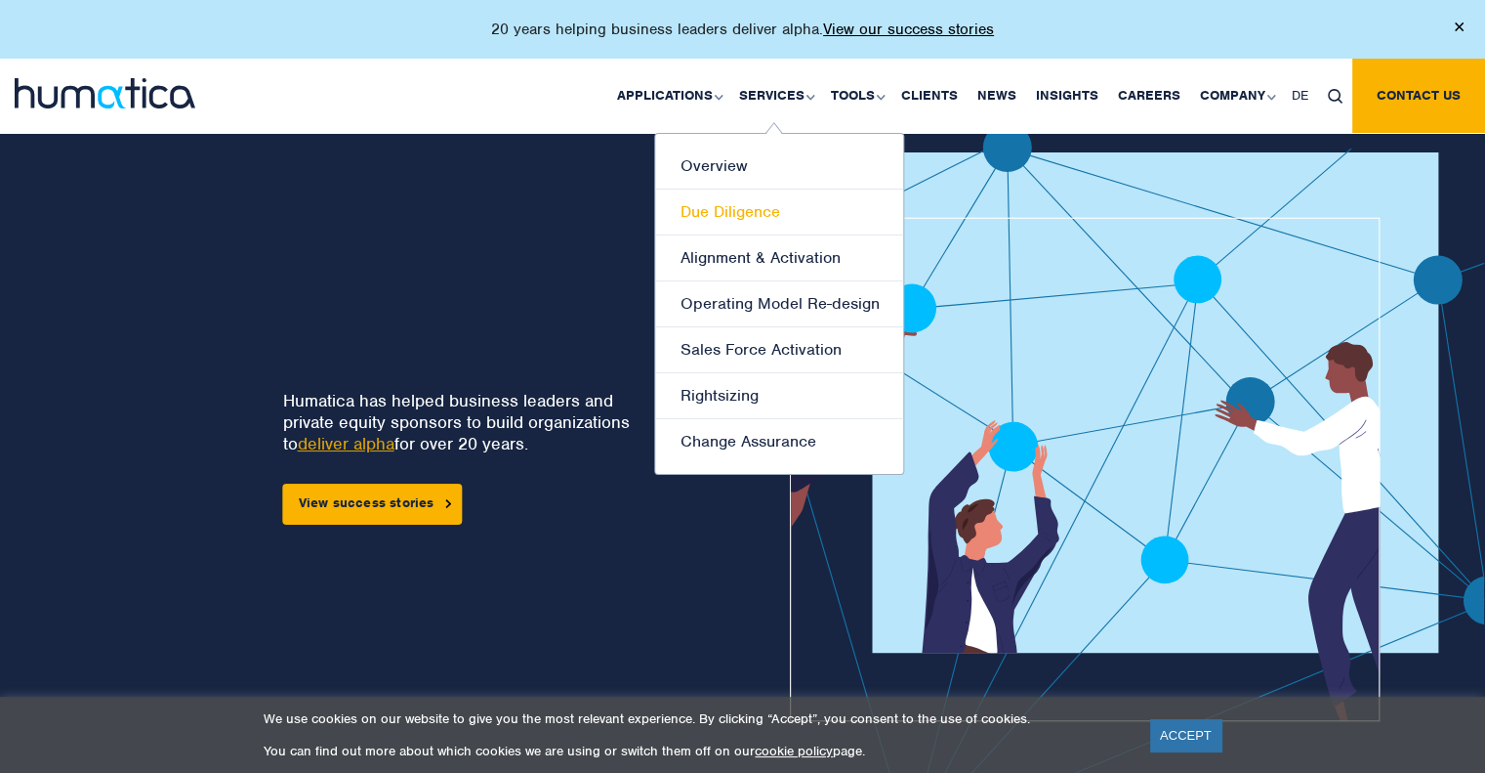
click at [748, 198] on link "Due Diligence" at bounding box center [779, 212] width 248 height 46
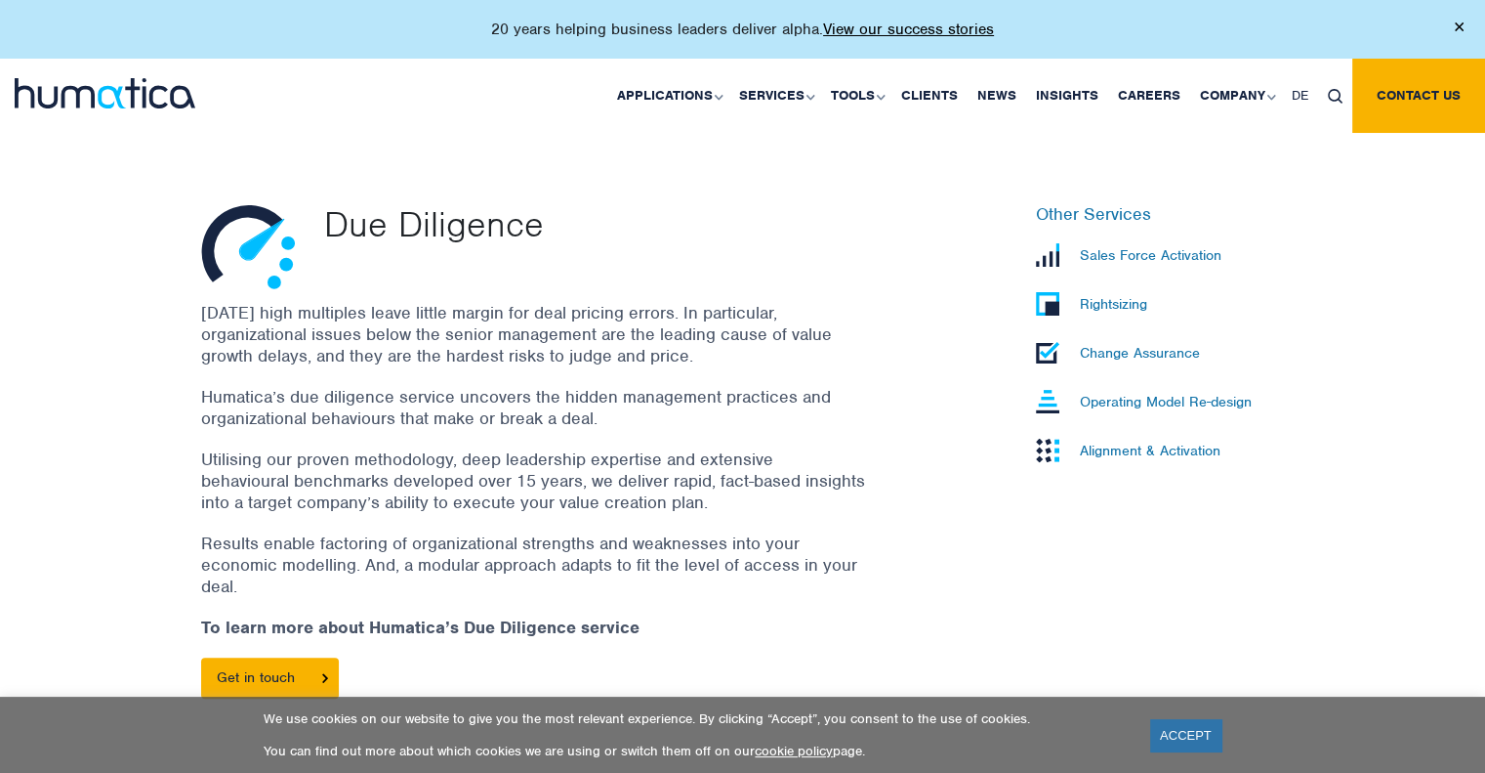
scroll to position [481, 0]
